Goal: Information Seeking & Learning: Learn about a topic

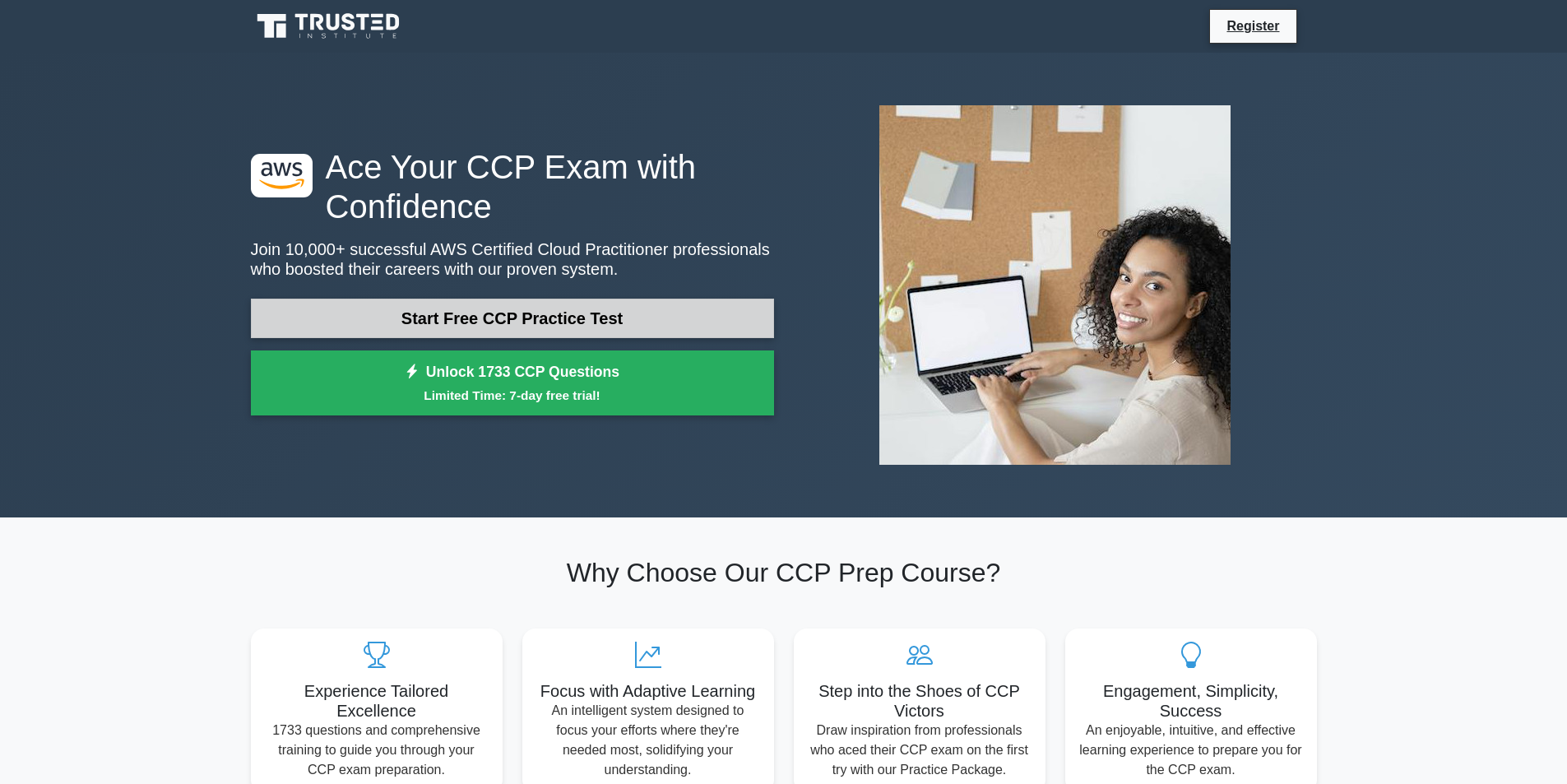
click at [486, 316] on link "Start Free CCP Practice Test" at bounding box center [512, 318] width 523 height 39
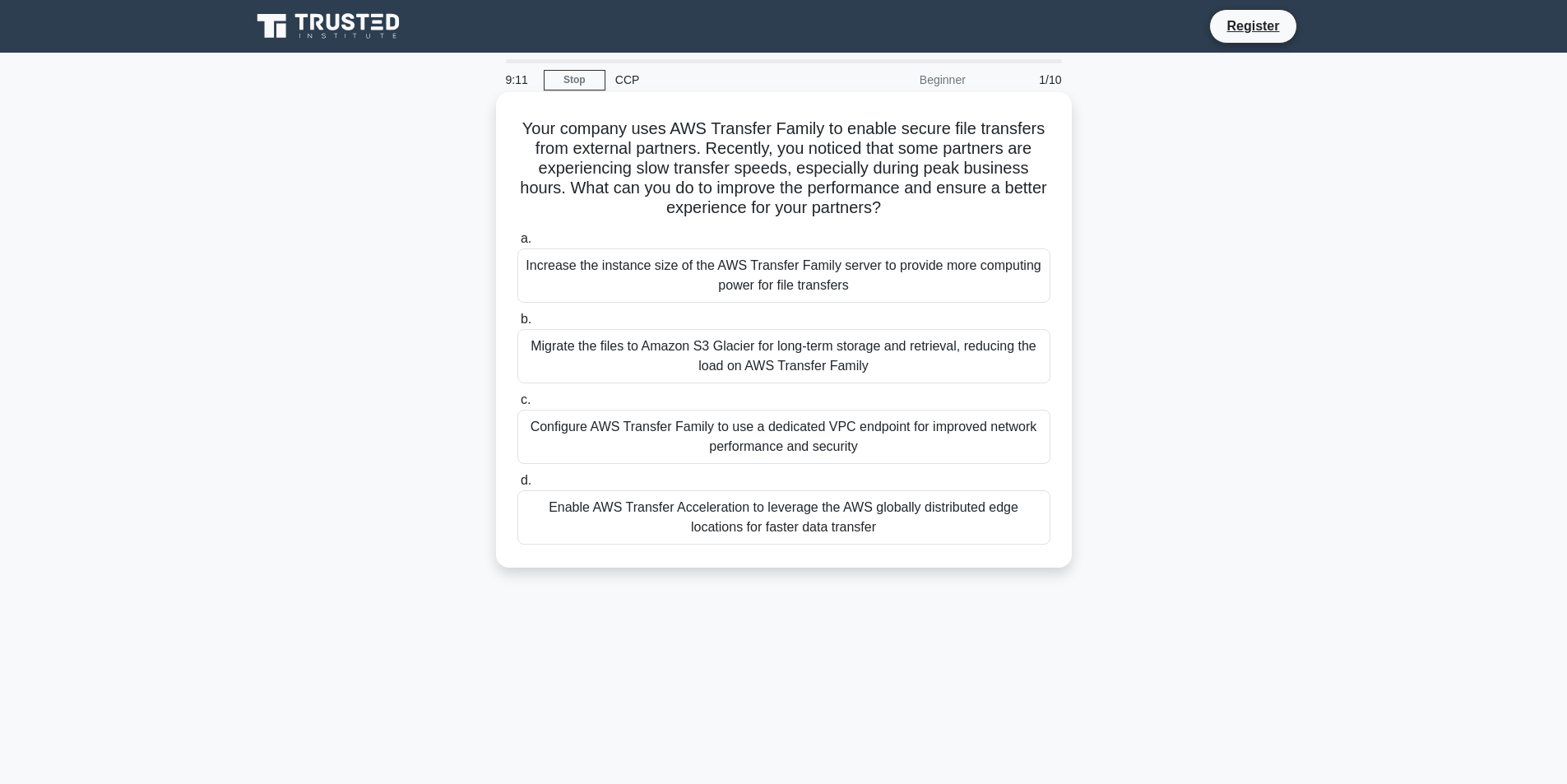
click at [776, 279] on div "Increase the instance size of the AWS Transfer Family server to provide more co…" at bounding box center [784, 275] width 533 height 54
click at [517, 244] on input "a. Increase the instance size of the AWS Transfer Family server to provide more…" at bounding box center [517, 239] width 0 height 11
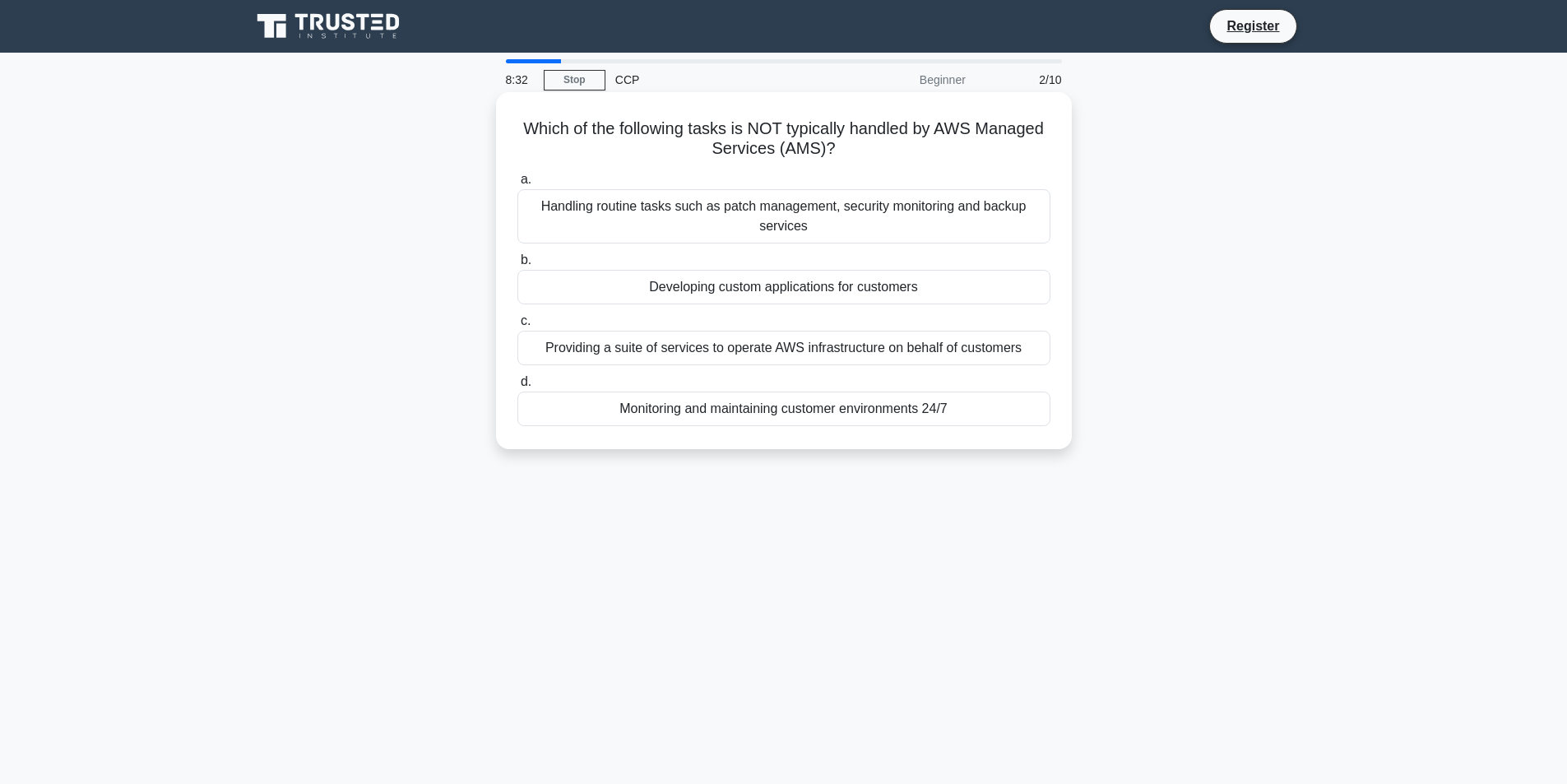
click at [762, 279] on div "Developing custom applications for customers" at bounding box center [784, 287] width 533 height 35
click at [517, 265] on input "b. Developing custom applications for customers" at bounding box center [517, 260] width 0 height 11
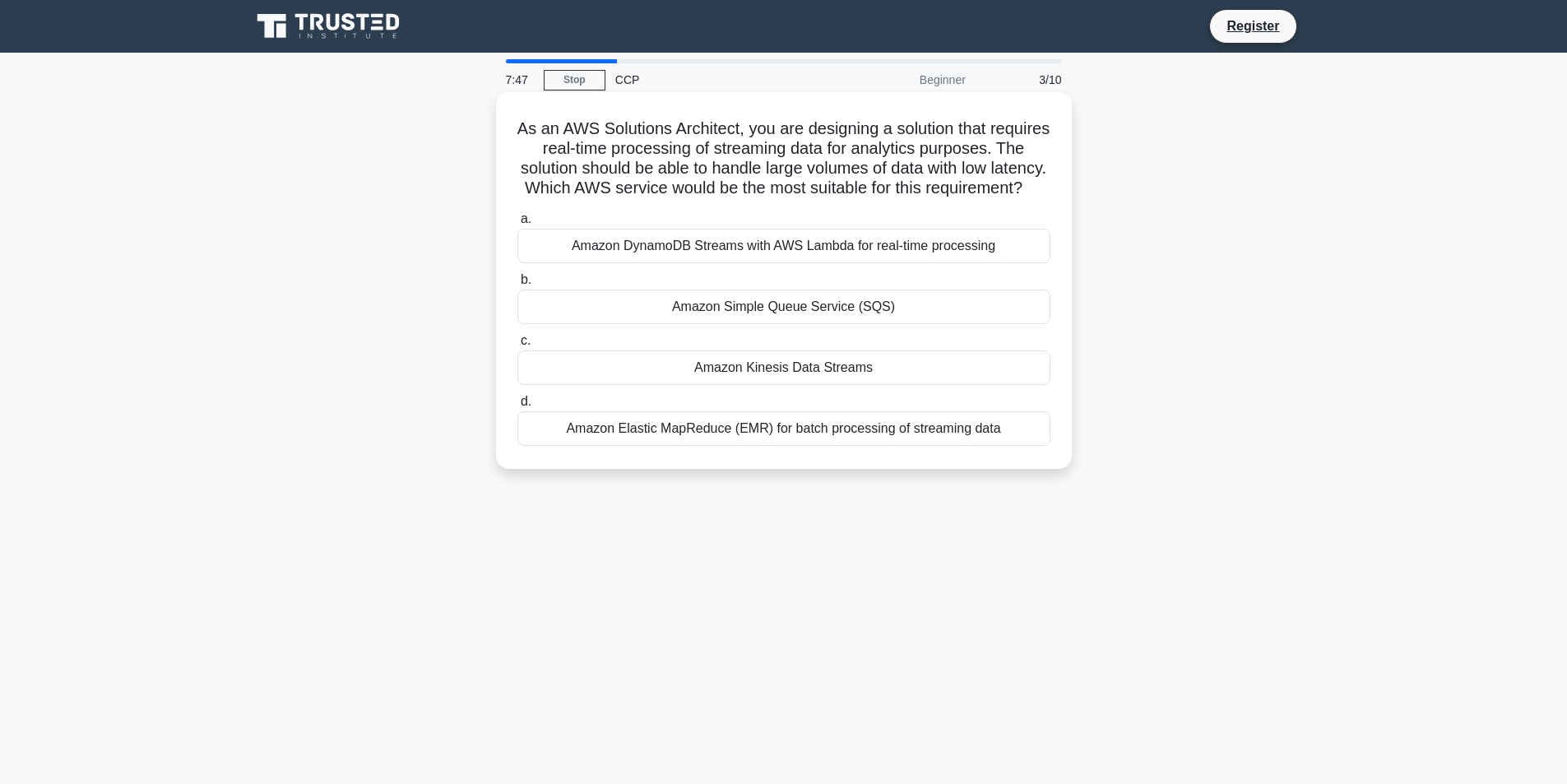
click at [887, 385] on div "Amazon Kinesis Data Streams" at bounding box center [784, 367] width 533 height 35
click at [517, 346] on input "c. Amazon Kinesis Data Streams" at bounding box center [517, 341] width 0 height 11
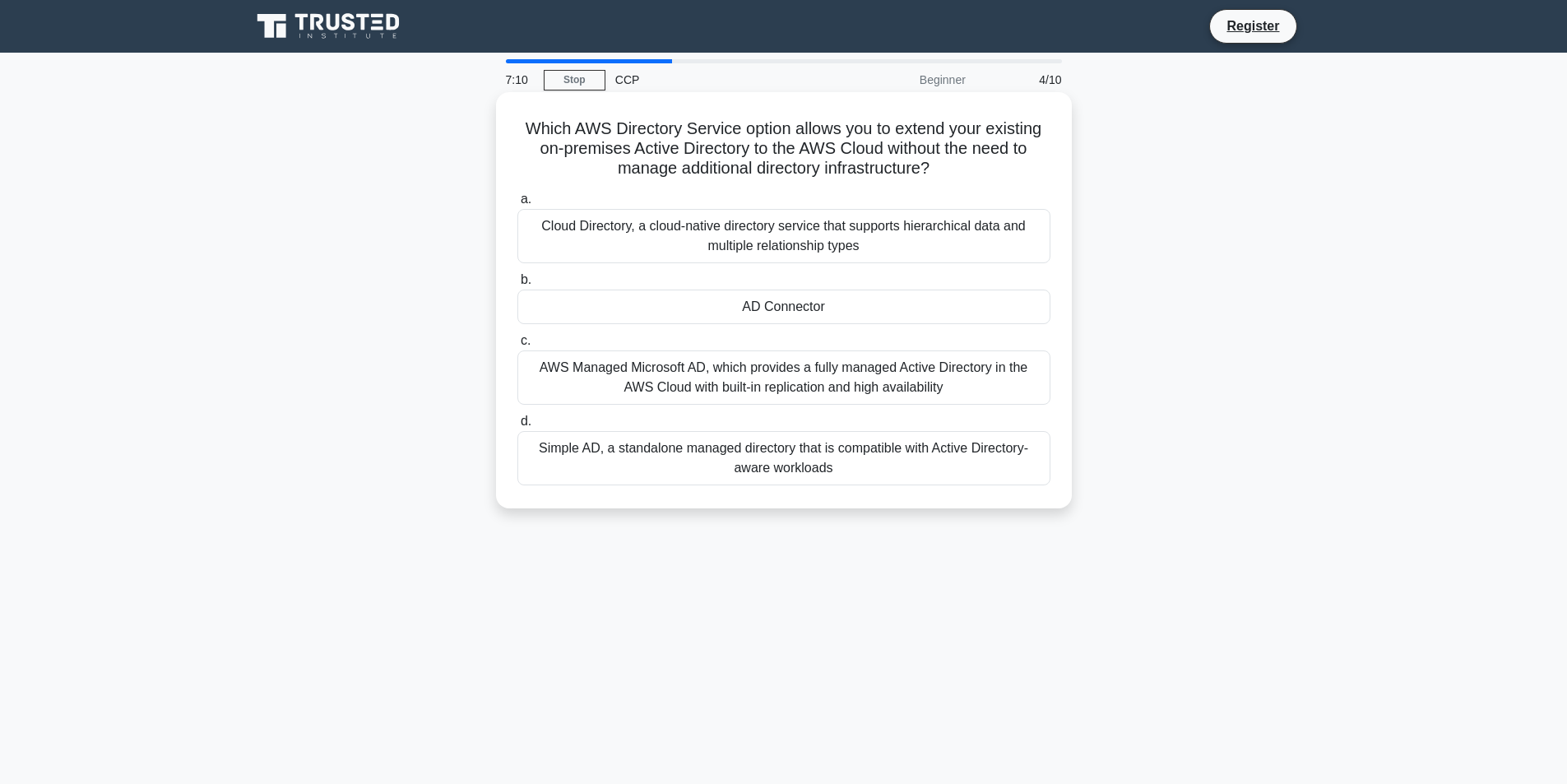
click at [858, 309] on div "AD Connector" at bounding box center [784, 307] width 533 height 35
click at [517, 285] on input "b. AD Connector" at bounding box center [517, 279] width 0 height 11
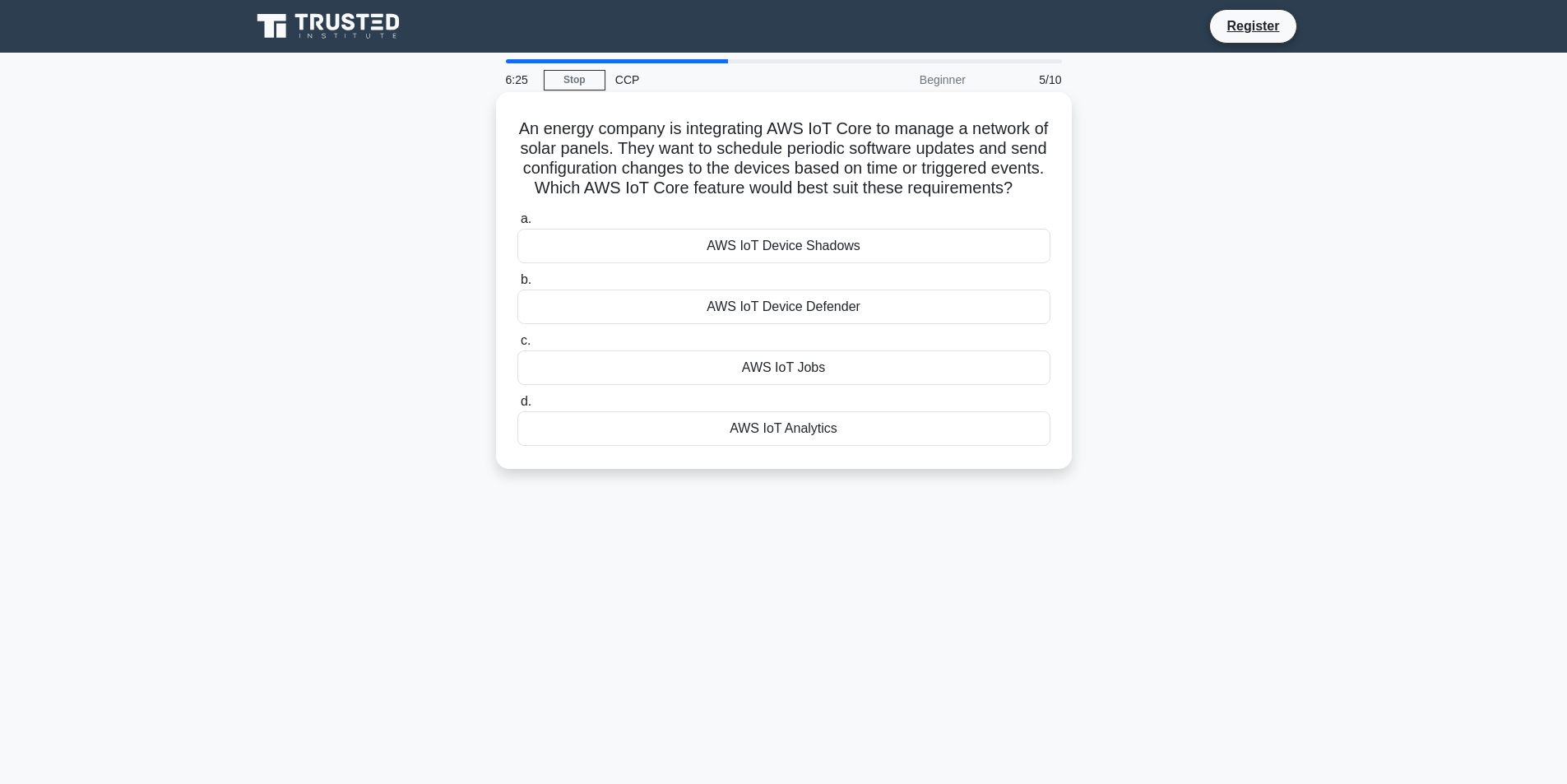
click at [869, 385] on div "AWS IoT Jobs" at bounding box center [784, 367] width 533 height 35
click at [517, 346] on input "c. AWS IoT Jobs" at bounding box center [517, 341] width 0 height 11
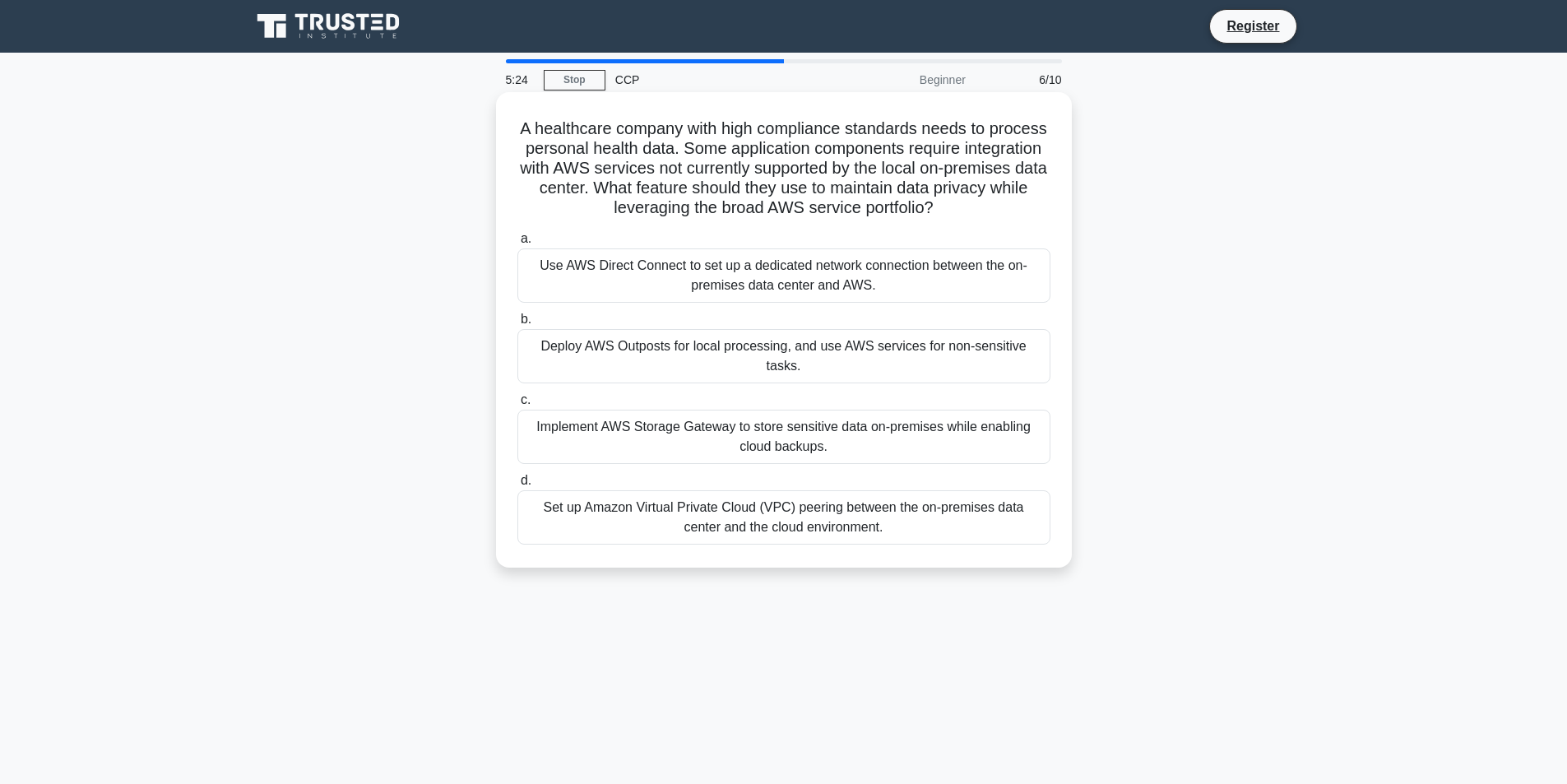
click at [792, 279] on div "Use AWS Direct Connect to set up a dedicated network connection between the on-…" at bounding box center [784, 275] width 533 height 54
click at [517, 244] on input "a. Use AWS Direct Connect to set up a dedicated network connection between the …" at bounding box center [517, 239] width 0 height 11
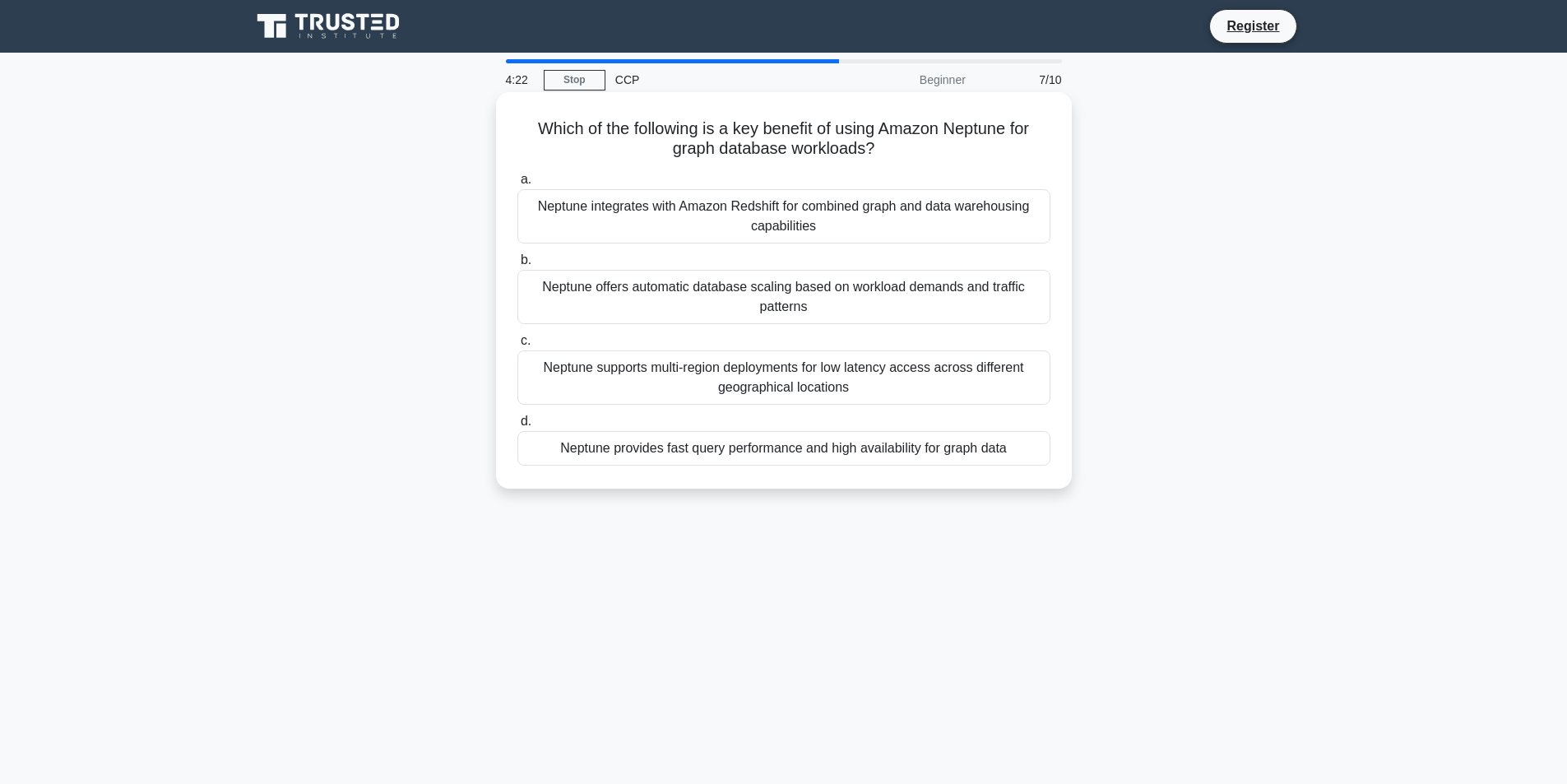
click at [828, 447] on div "Neptune provides fast query performance and high availability for graph data" at bounding box center [784, 448] width 533 height 35
click at [517, 427] on input "d. Neptune provides fast query performance and high availability for graph data" at bounding box center [517, 421] width 0 height 11
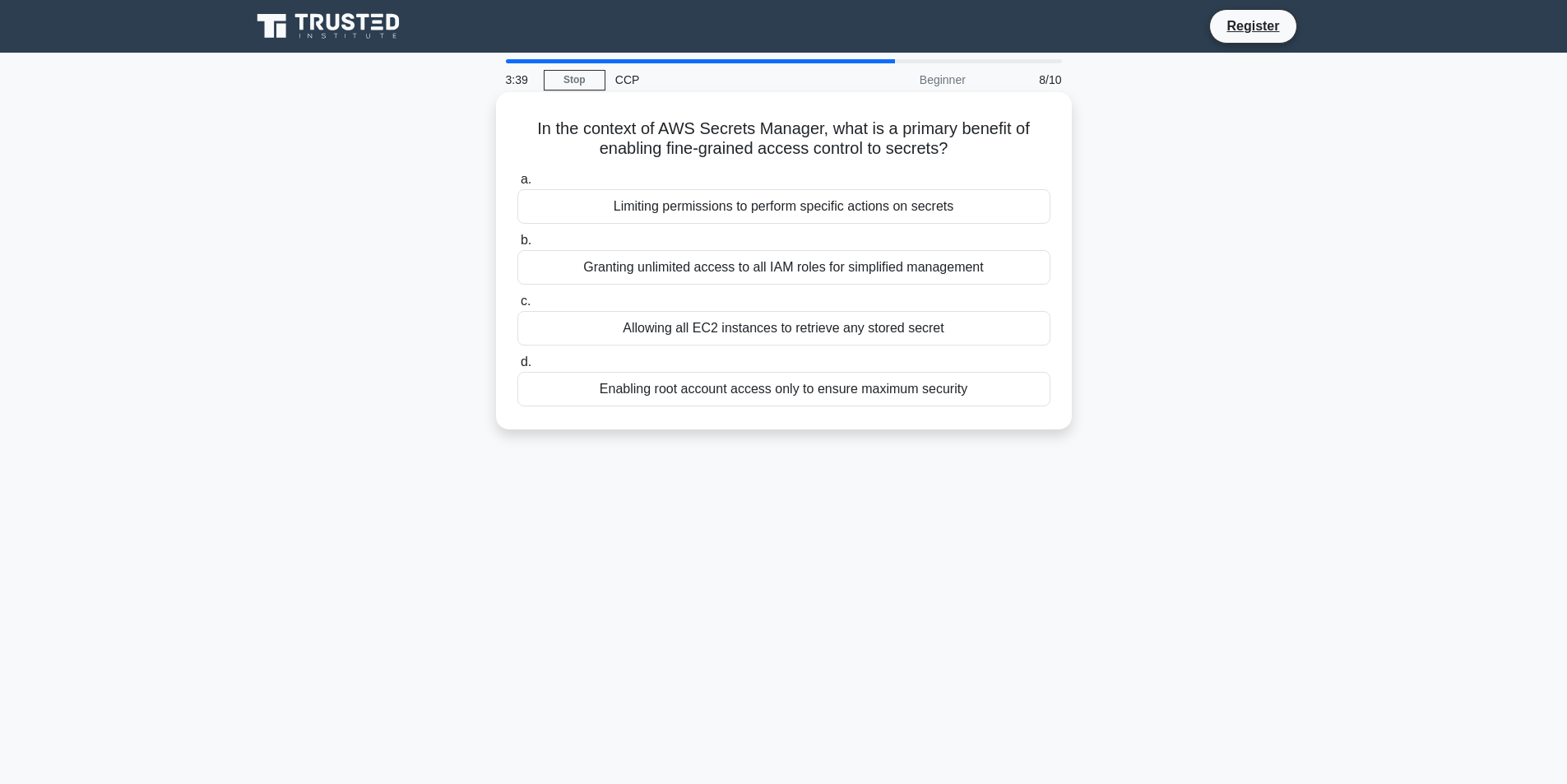
click at [802, 208] on div "Limiting permissions to perform specific actions on secrets" at bounding box center [784, 206] width 533 height 35
click at [517, 185] on input "a. Limiting permissions to perform specific actions on secrets" at bounding box center [517, 180] width 0 height 11
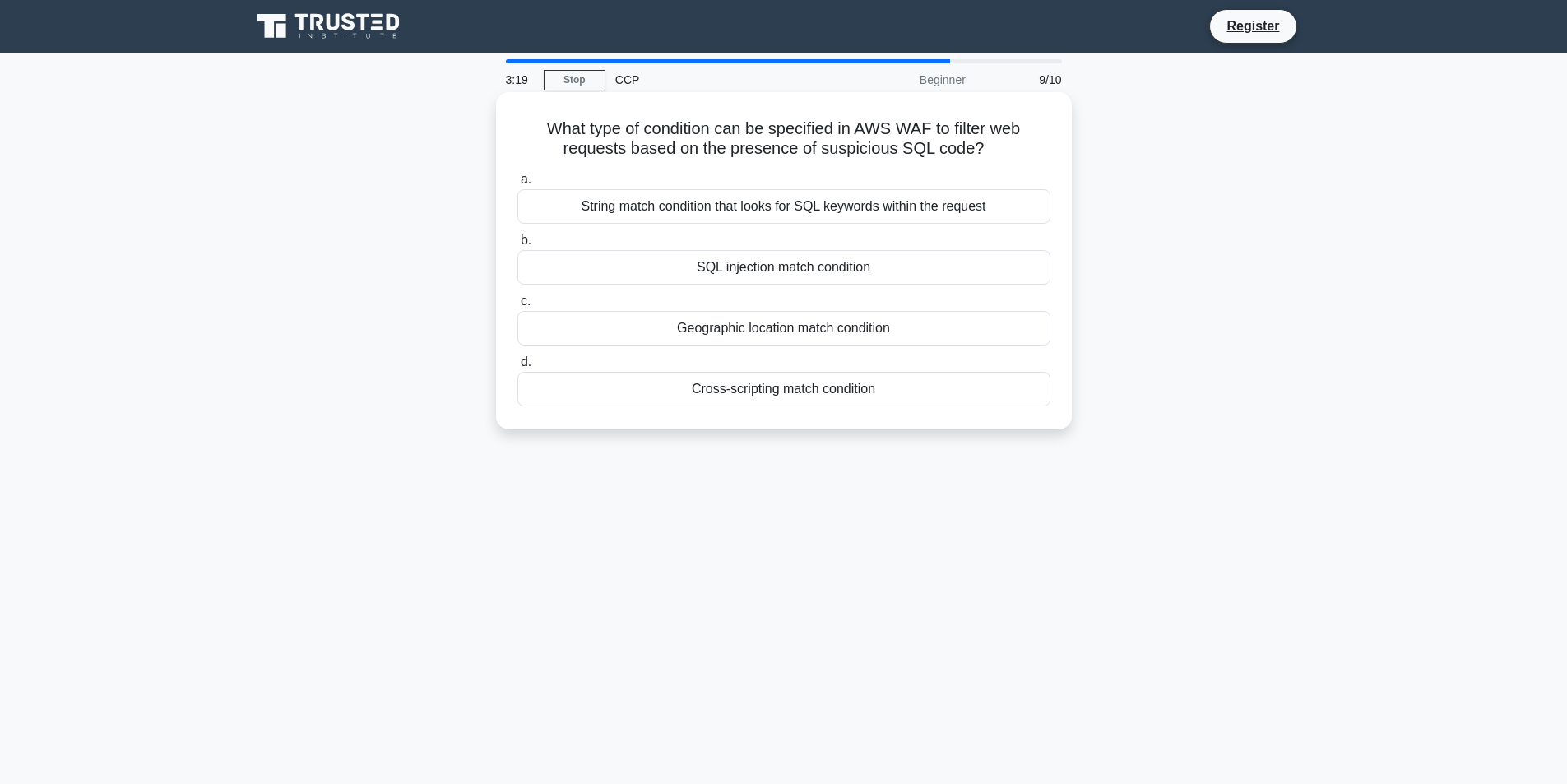
click at [777, 265] on div "SQL injection match condition" at bounding box center [784, 268] width 533 height 35
click at [517, 246] on input "b. SQL injection match condition" at bounding box center [517, 240] width 0 height 11
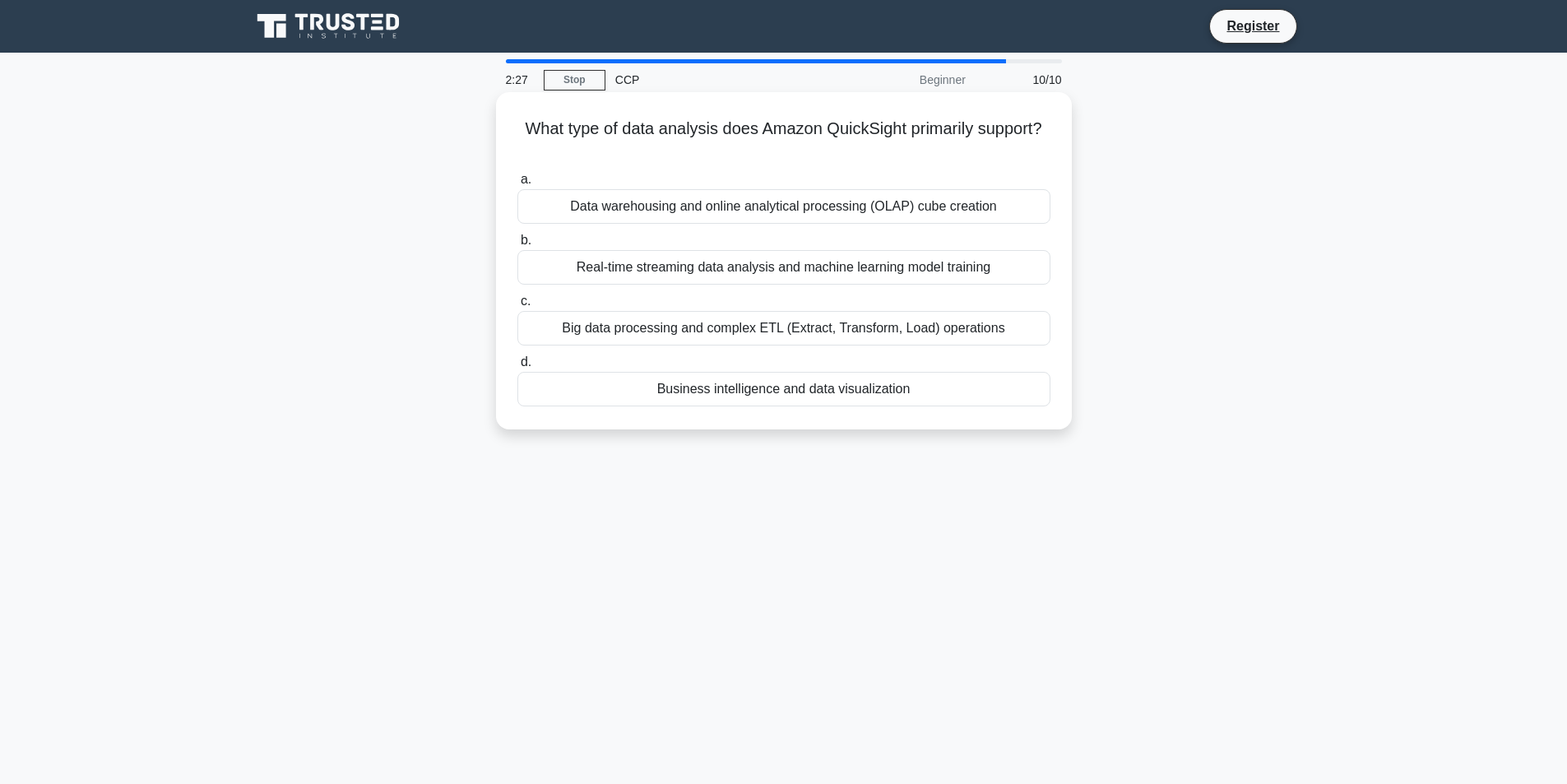
click at [772, 390] on div "Business intelligence and data visualization" at bounding box center [784, 389] width 533 height 35
click at [517, 367] on input "d. Business intelligence and data visualization" at bounding box center [517, 362] width 0 height 11
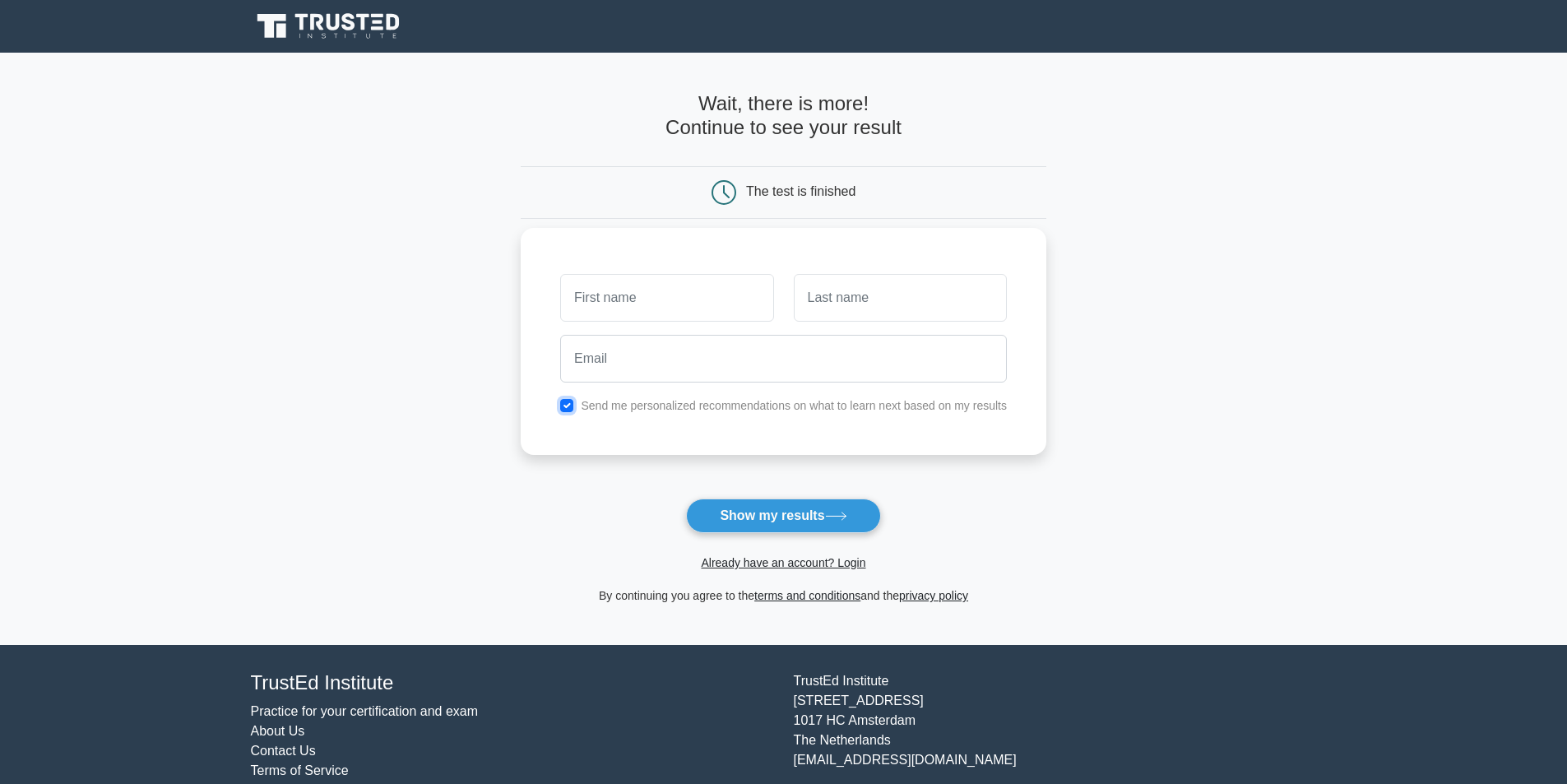
click at [570, 408] on input "checkbox" at bounding box center [567, 406] width 13 height 13
checkbox input "false"
click at [655, 308] on input "text" at bounding box center [667, 297] width 213 height 47
type input "F"
click at [819, 303] on input "text" at bounding box center [900, 297] width 213 height 47
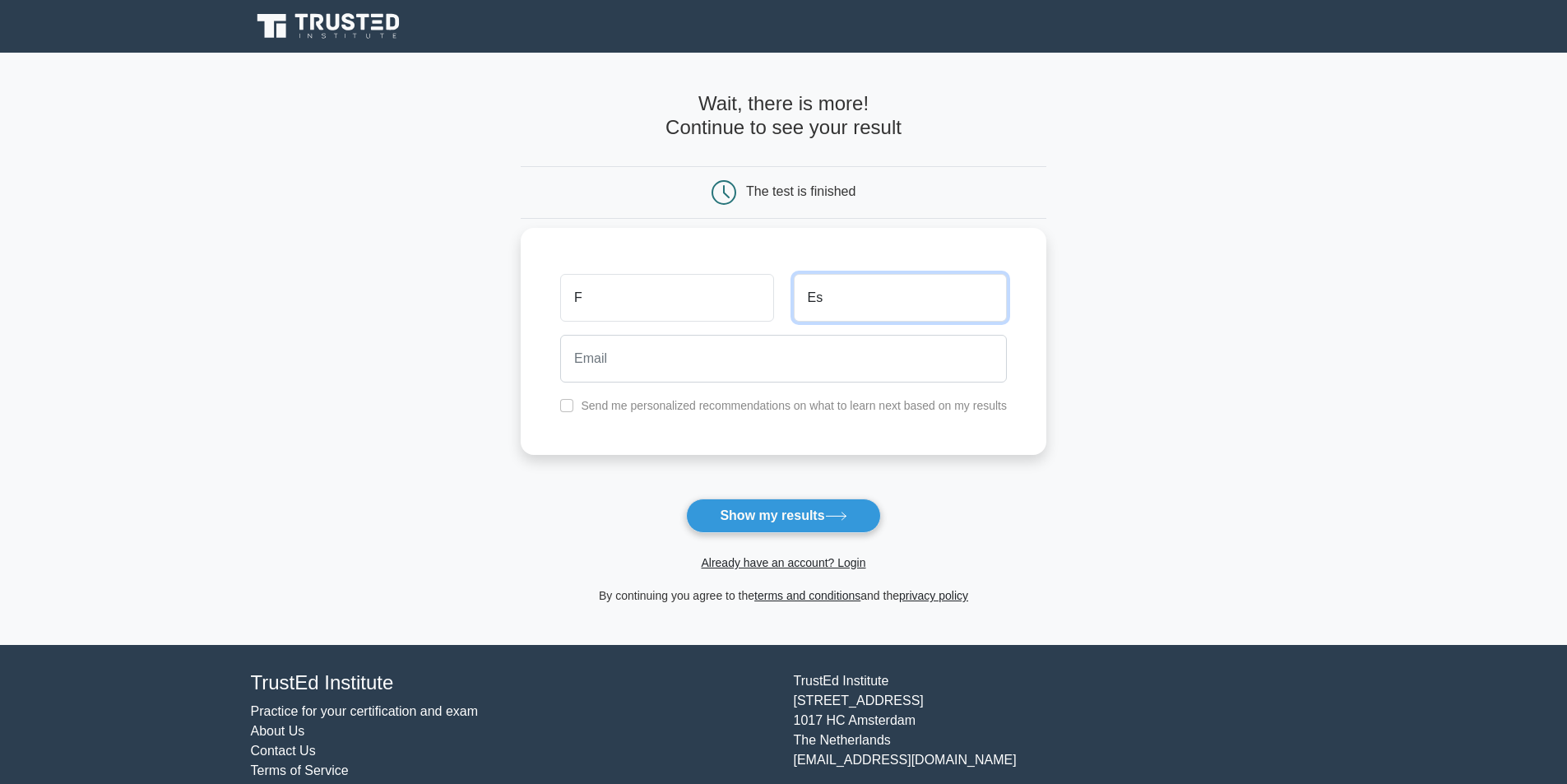
type input "Es"
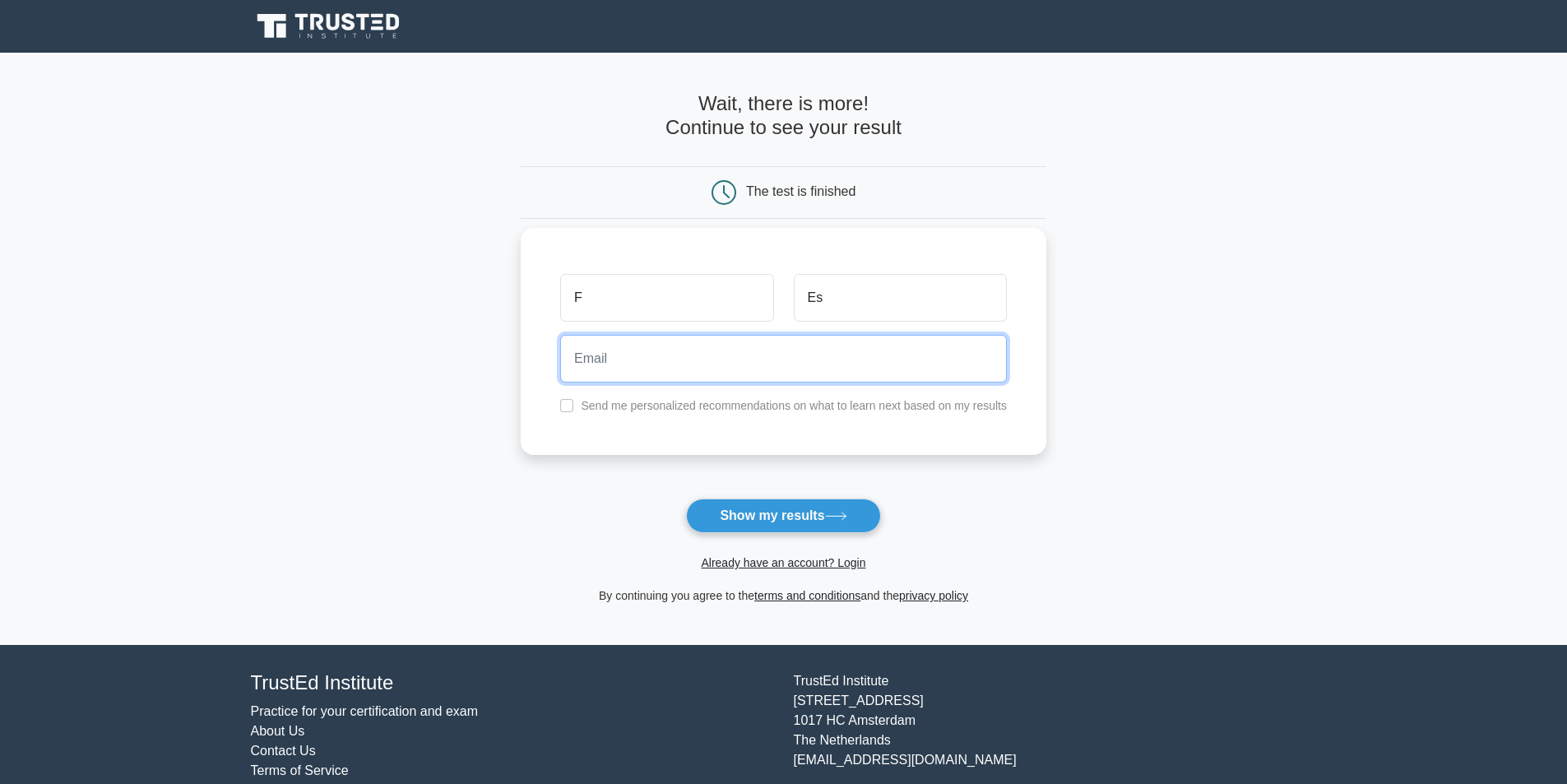
click at [753, 357] on input "email" at bounding box center [784, 358] width 447 height 47
type input "fjescu@gmail.com"
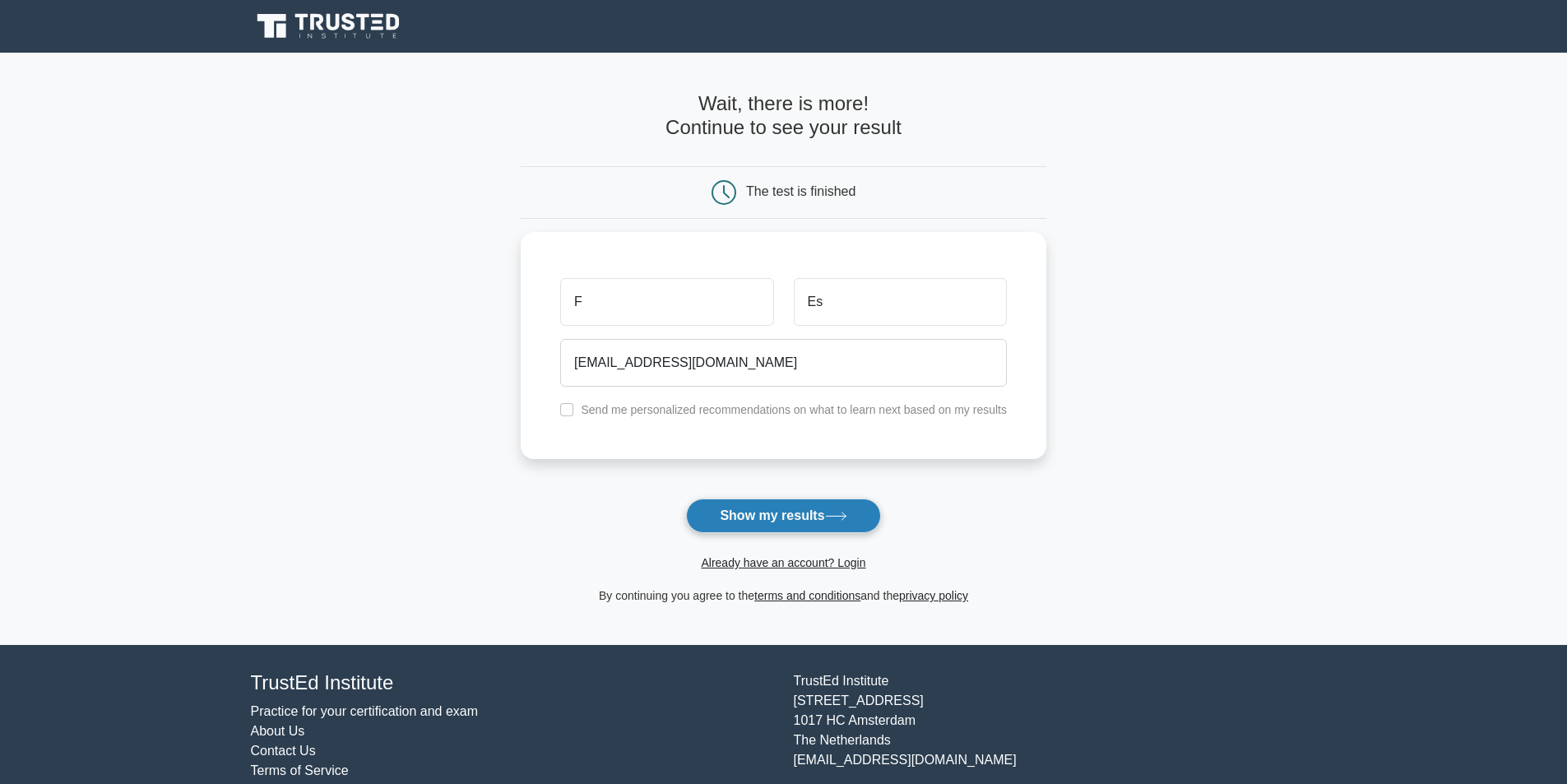
click at [807, 511] on button "Show my results" at bounding box center [783, 515] width 194 height 35
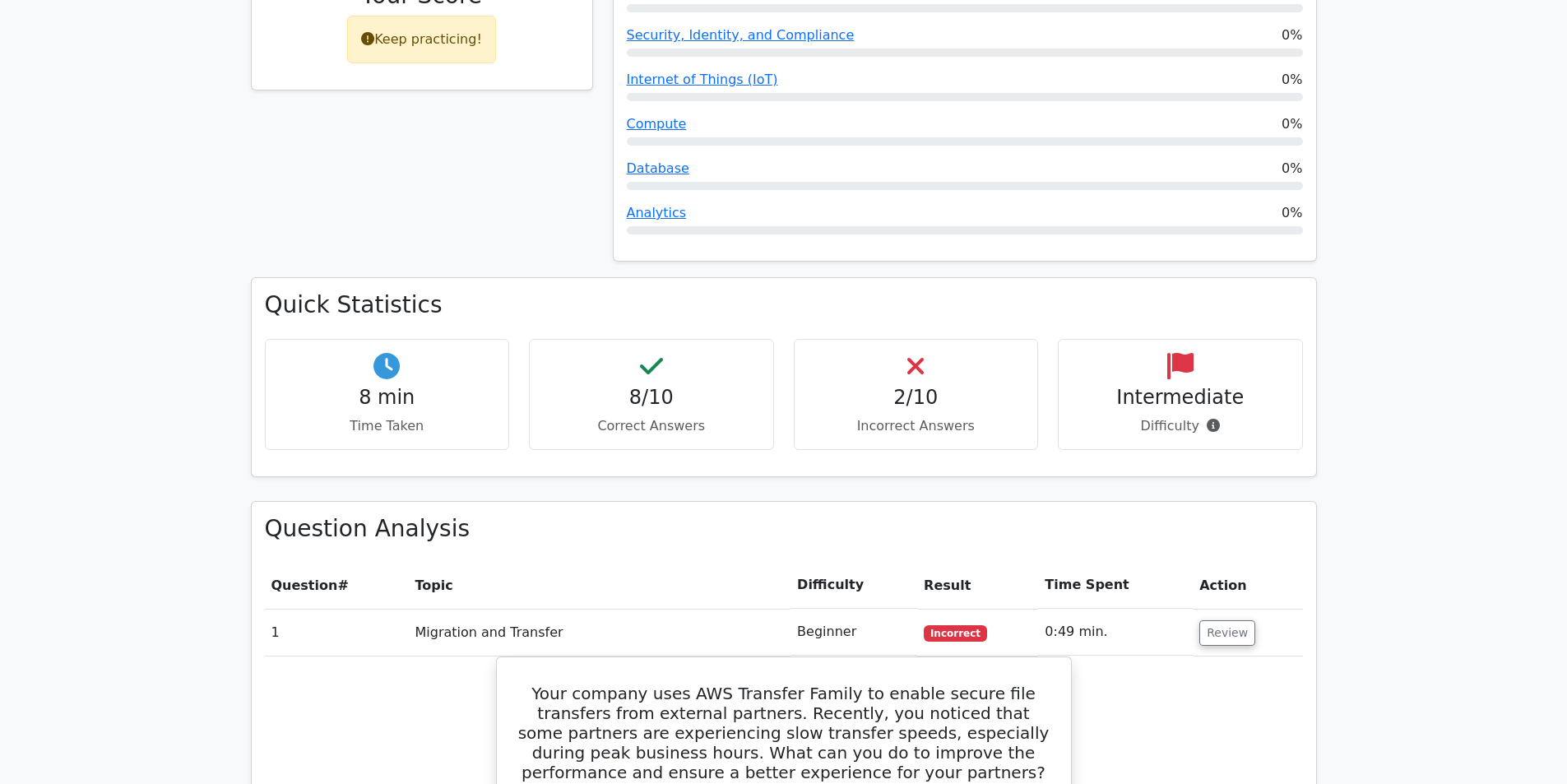
scroll to position [822, 0]
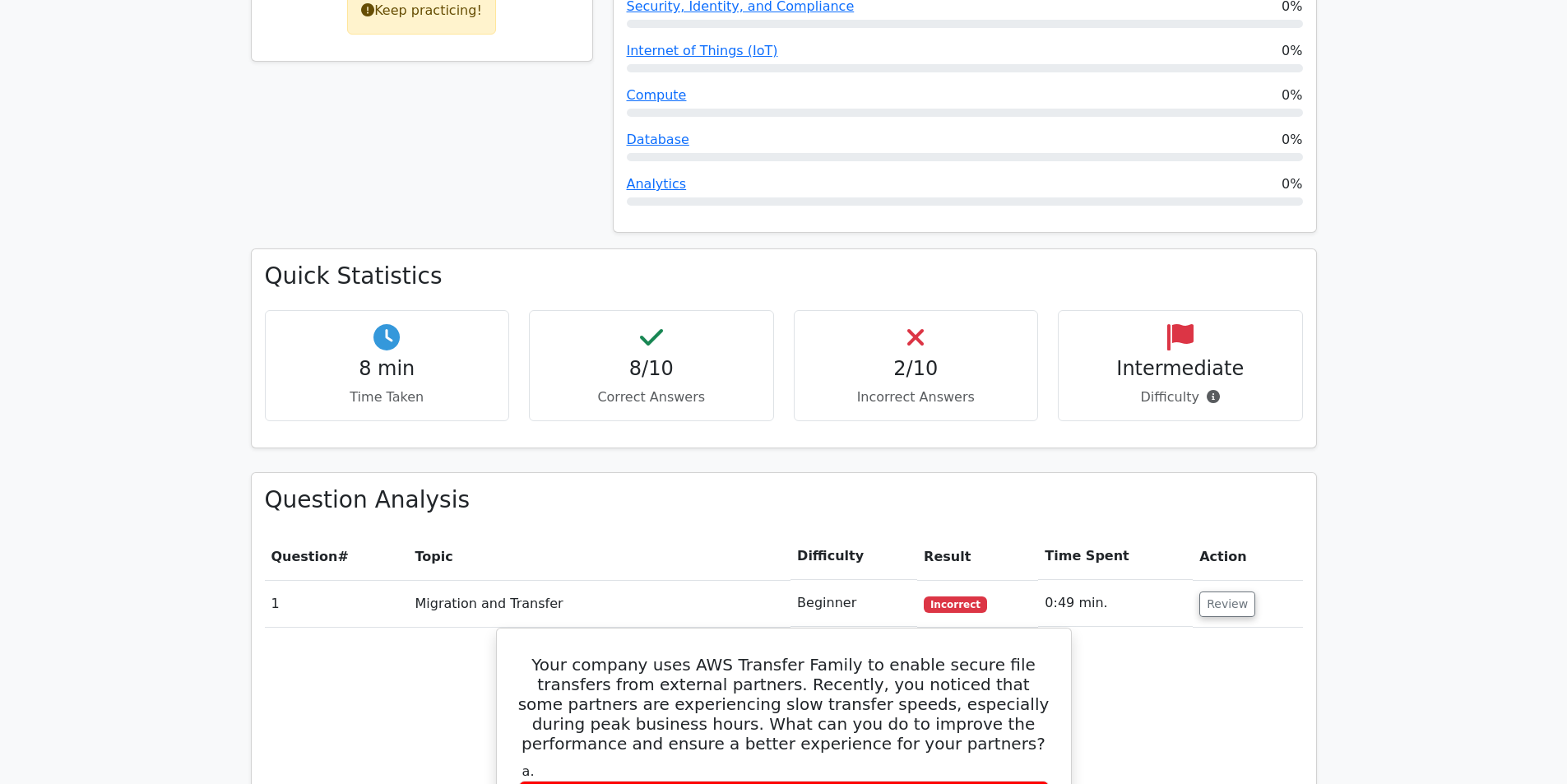
click at [954, 357] on h4 "2/10" at bounding box center [916, 368] width 217 height 24
click at [924, 357] on h4 "2/10" at bounding box center [916, 368] width 217 height 24
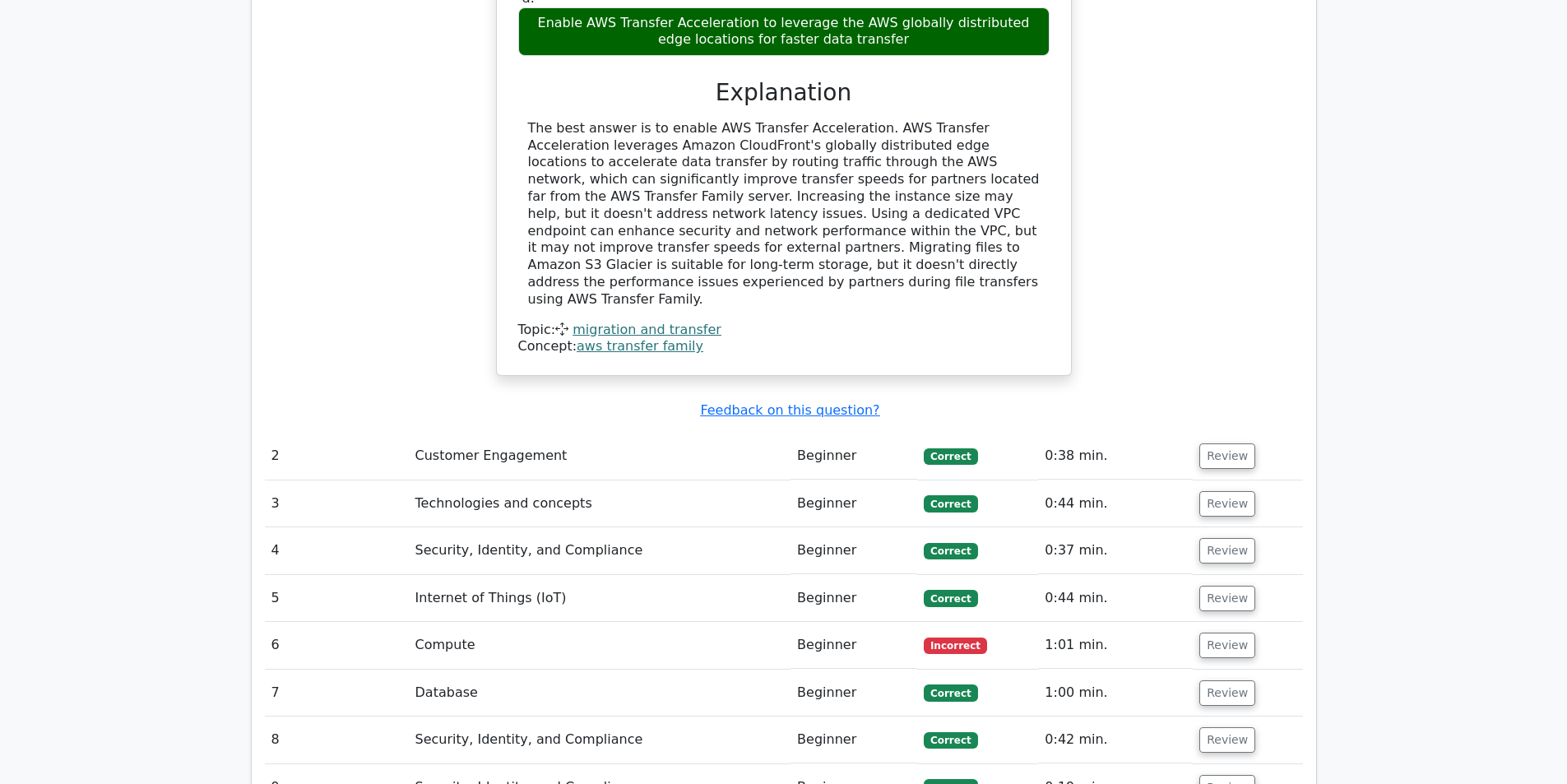
scroll to position [1891, 0]
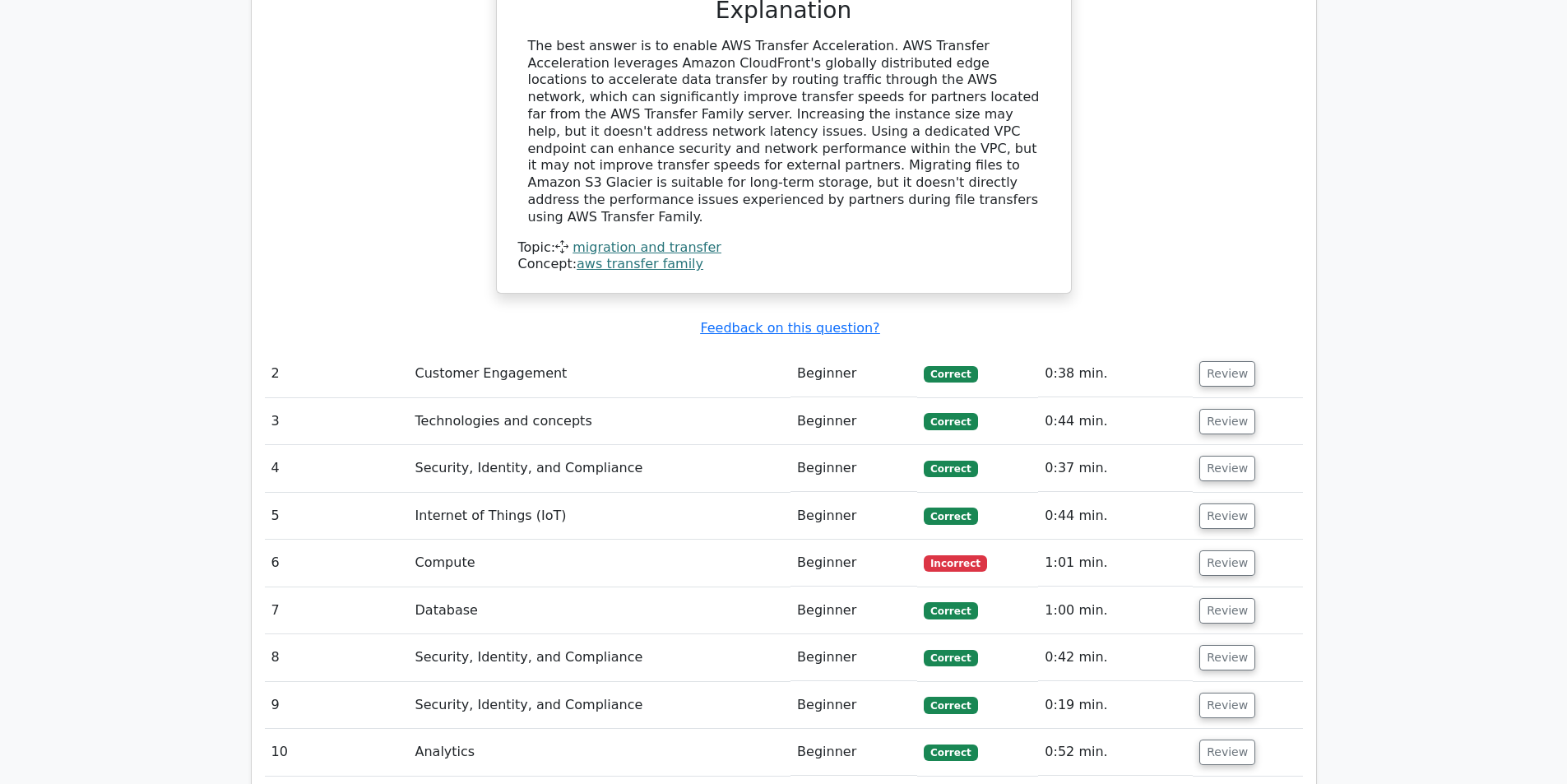
click at [1193, 540] on td "Review" at bounding box center [1248, 563] width 110 height 47
click at [1208, 550] on button "Review" at bounding box center [1227, 563] width 56 height 26
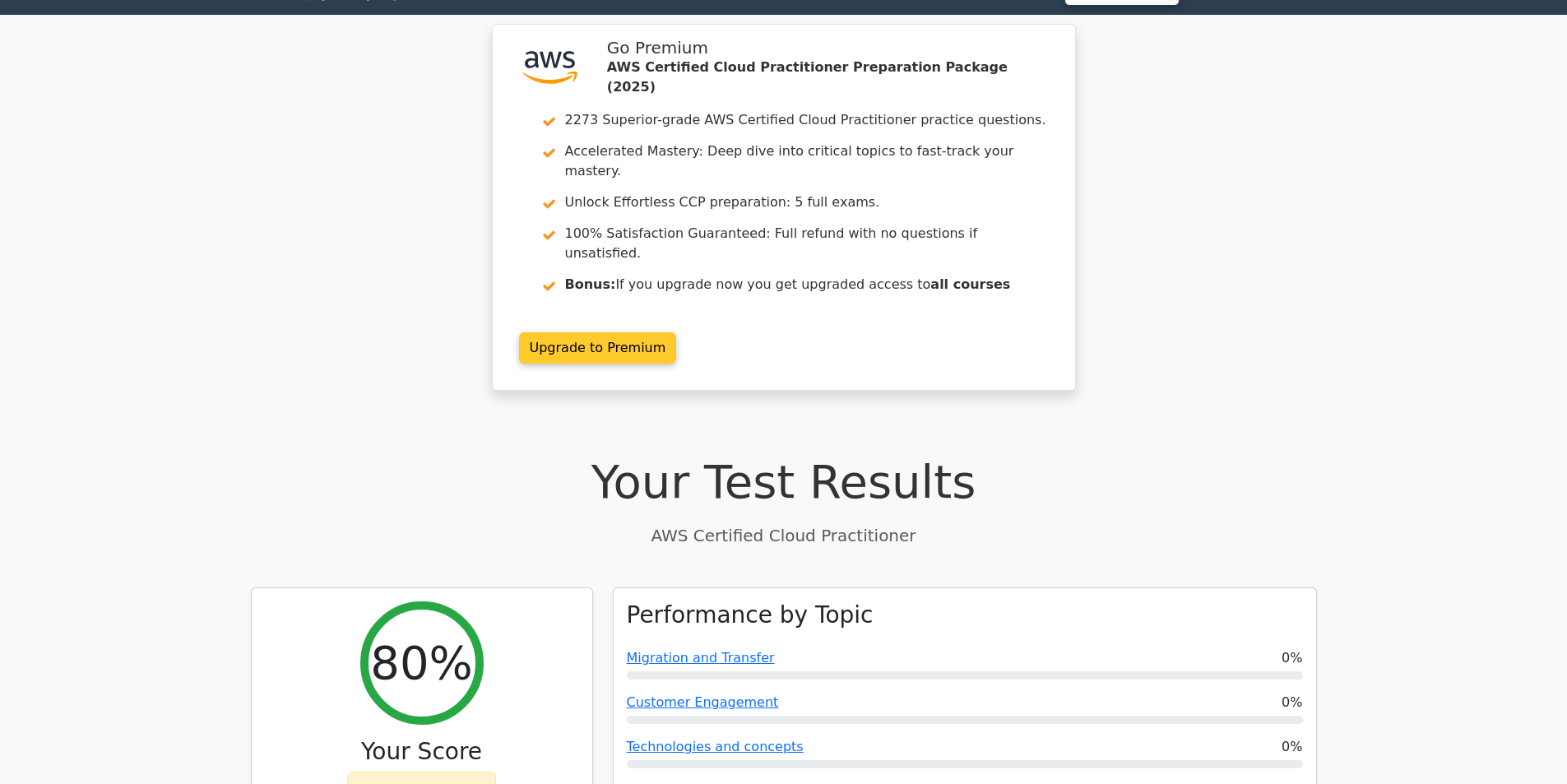
scroll to position [0, 0]
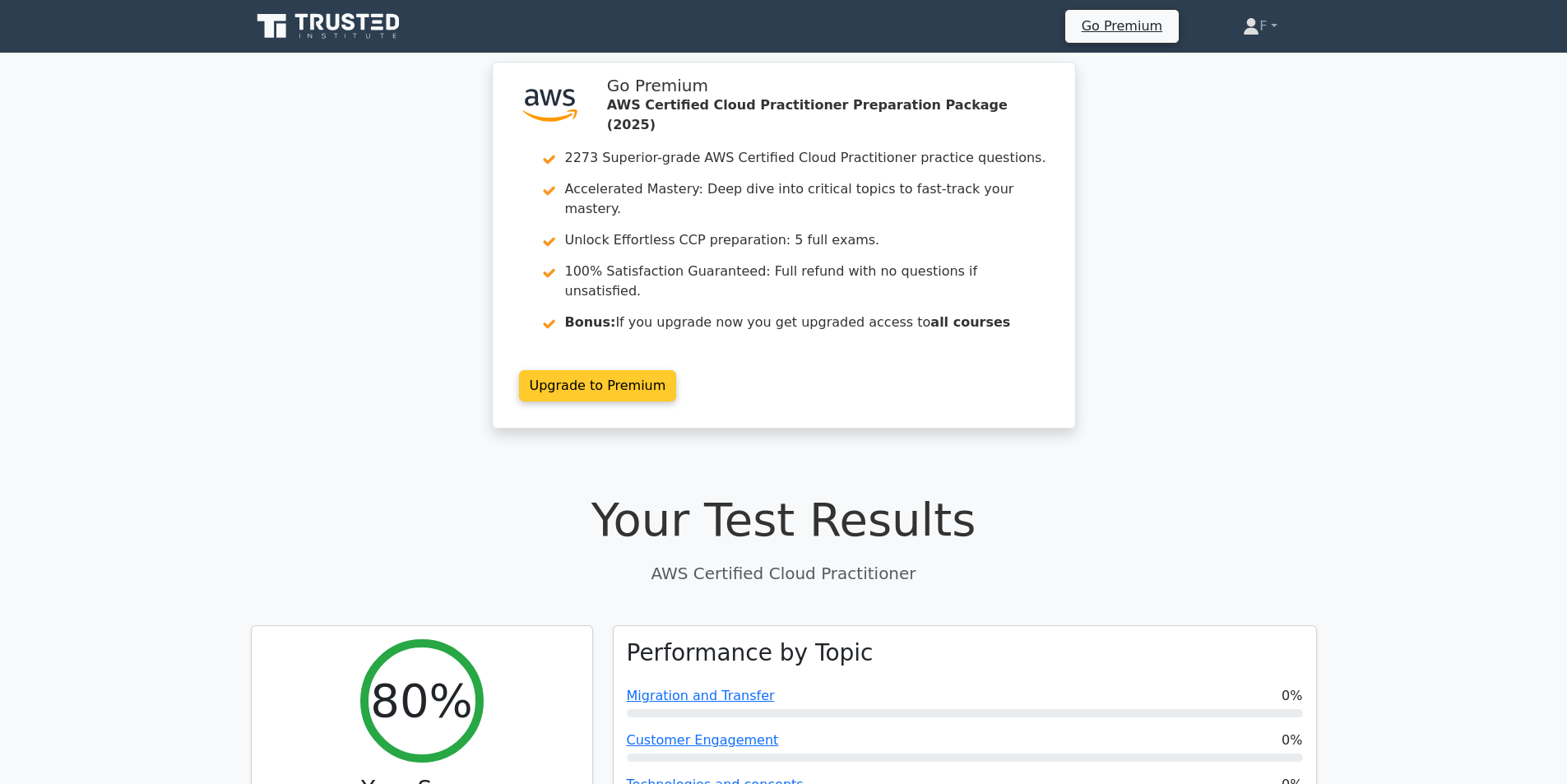
click at [626, 370] on link "Upgrade to Premium" at bounding box center [598, 386] width 158 height 32
